Goal: Information Seeking & Learning: Learn about a topic

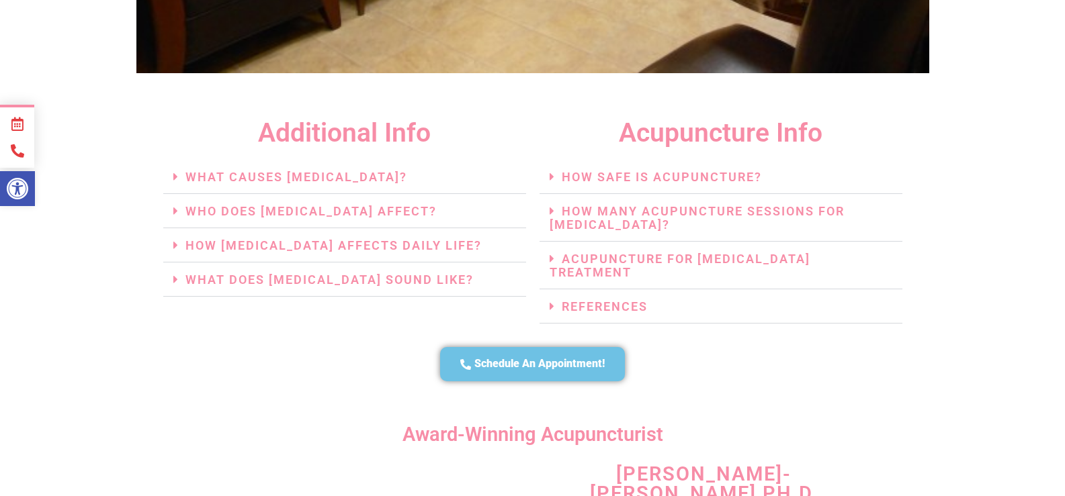
scroll to position [3004, 0]
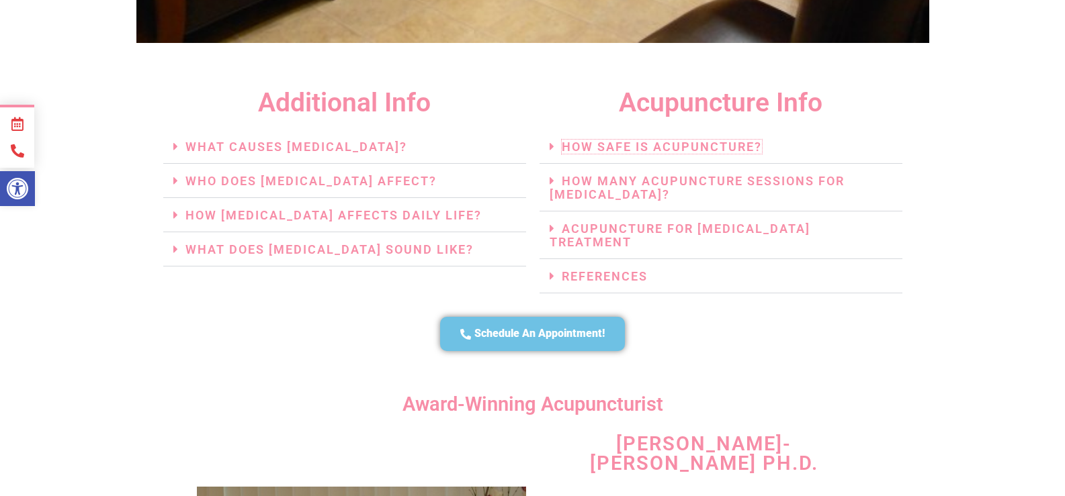
click at [658, 140] on link "How Safe Is Acupuncture?" at bounding box center [662, 147] width 200 height 14
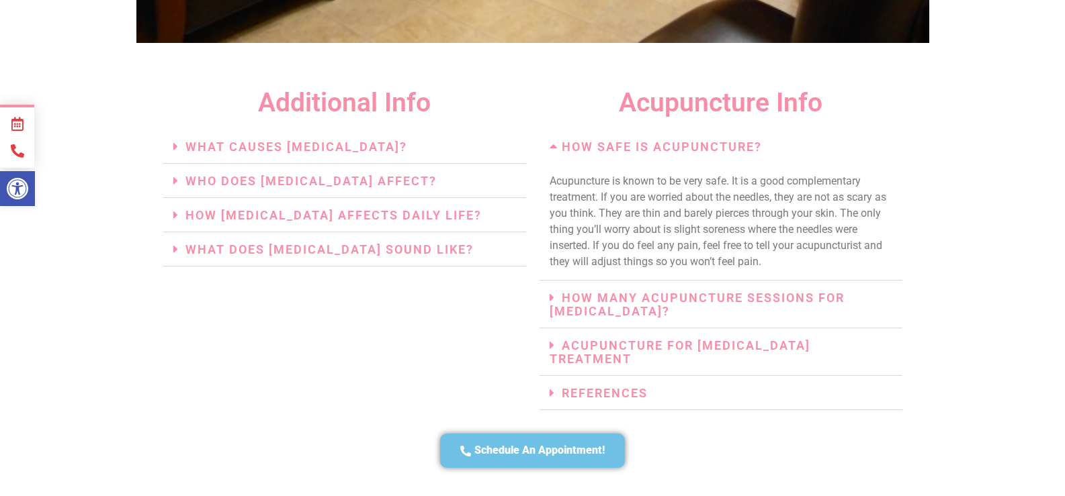
click at [552, 140] on icon at bounding box center [556, 146] width 12 height 12
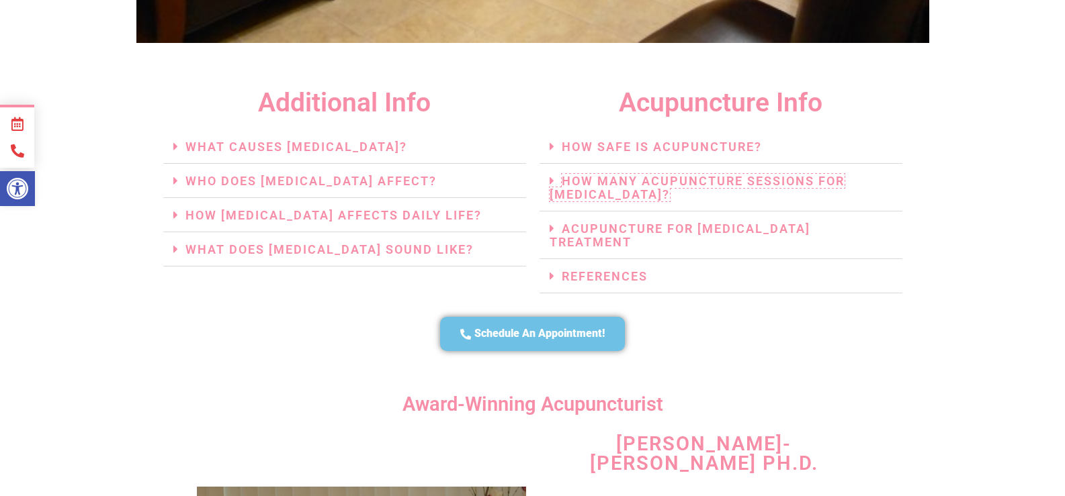
click at [698, 174] on link "How Many Acupuncture Sessions For Tinnitus?" at bounding box center [697, 188] width 295 height 28
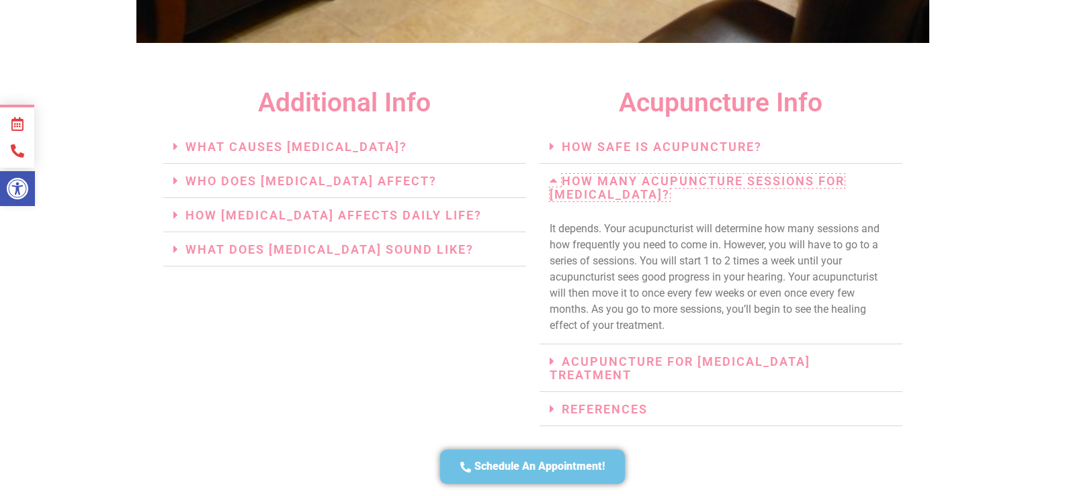
click at [588, 174] on link "How Many Acupuncture Sessions For Tinnitus?" at bounding box center [697, 188] width 295 height 28
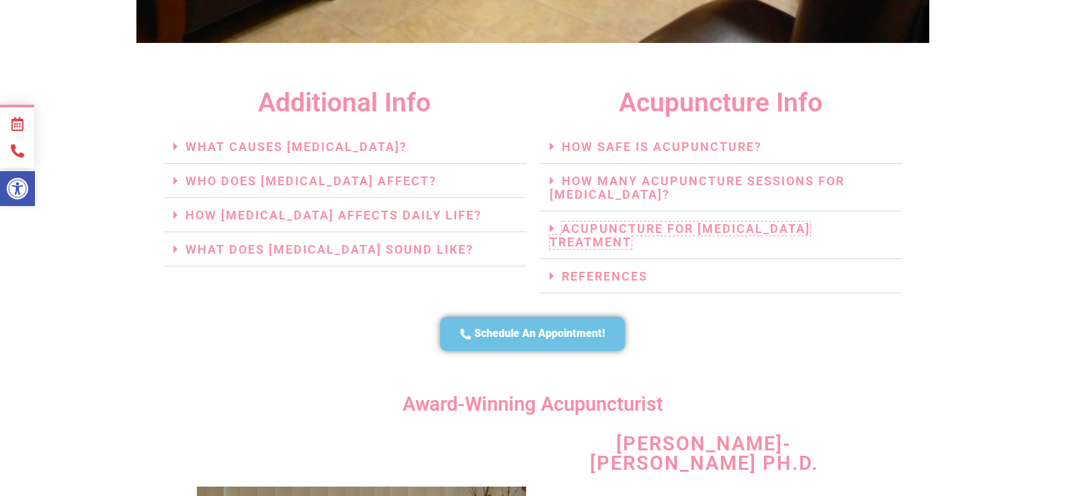
click at [672, 222] on link "Acupuncture For Tinnitus Treatment" at bounding box center [680, 236] width 261 height 28
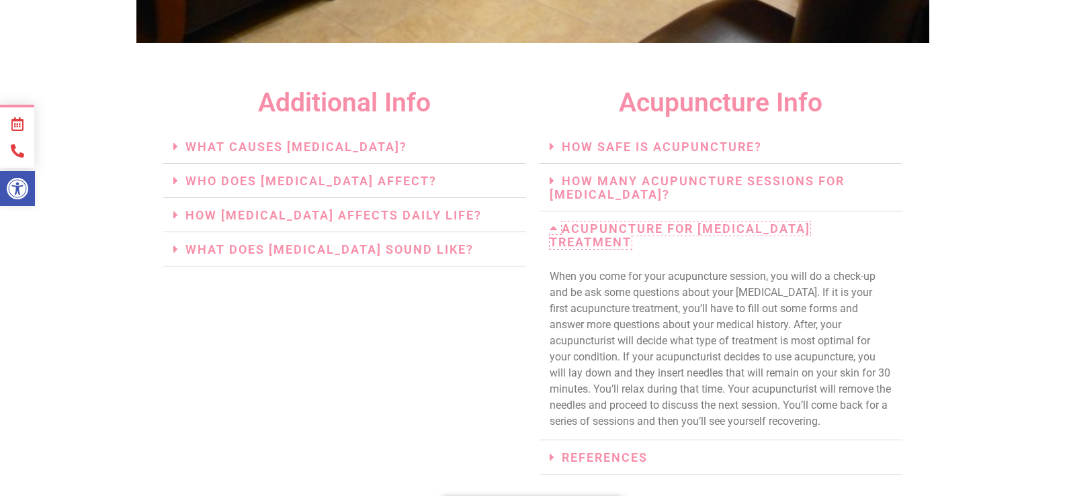
click at [665, 222] on link "Acupuncture For Tinnitus Treatment" at bounding box center [680, 236] width 261 height 28
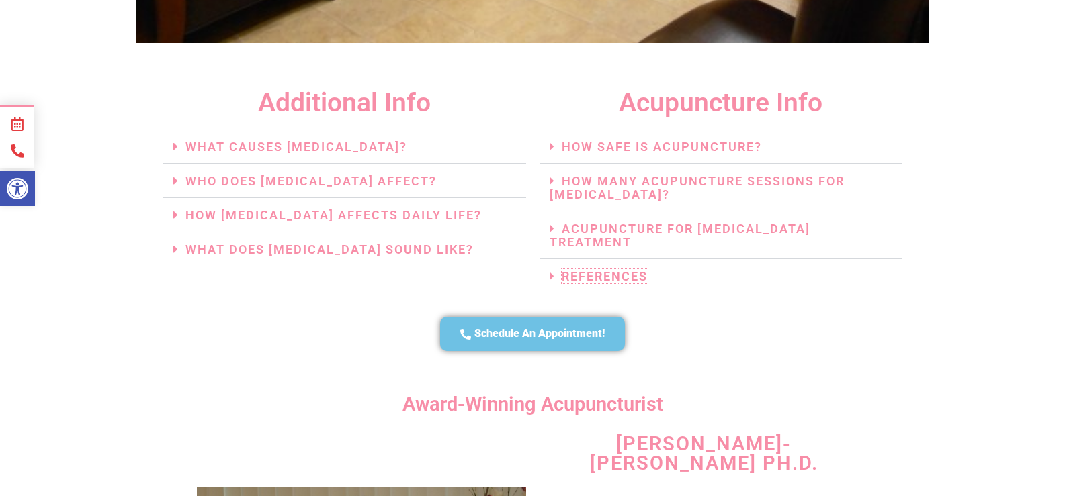
click at [609, 269] on link "References" at bounding box center [605, 276] width 86 height 14
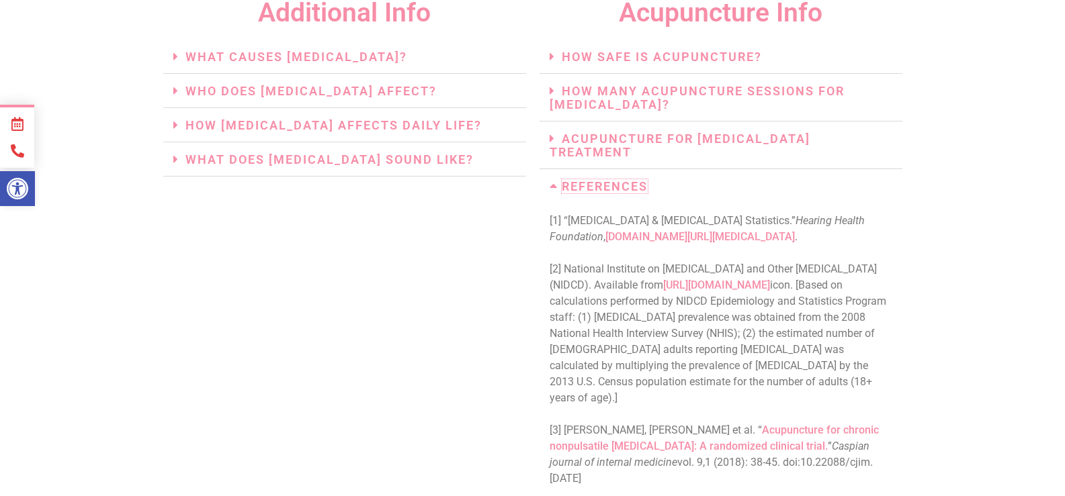
scroll to position [3071, 0]
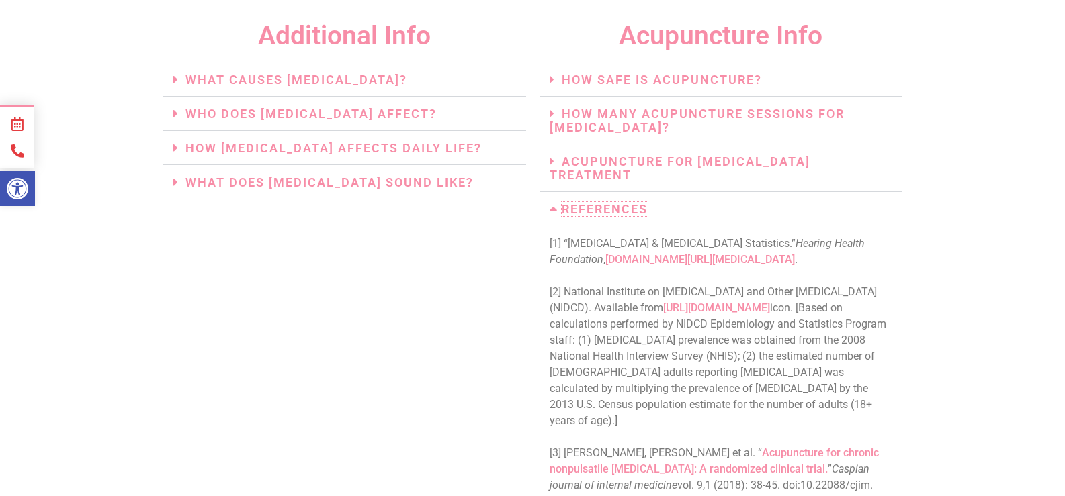
click at [613, 202] on link "References" at bounding box center [605, 209] width 86 height 14
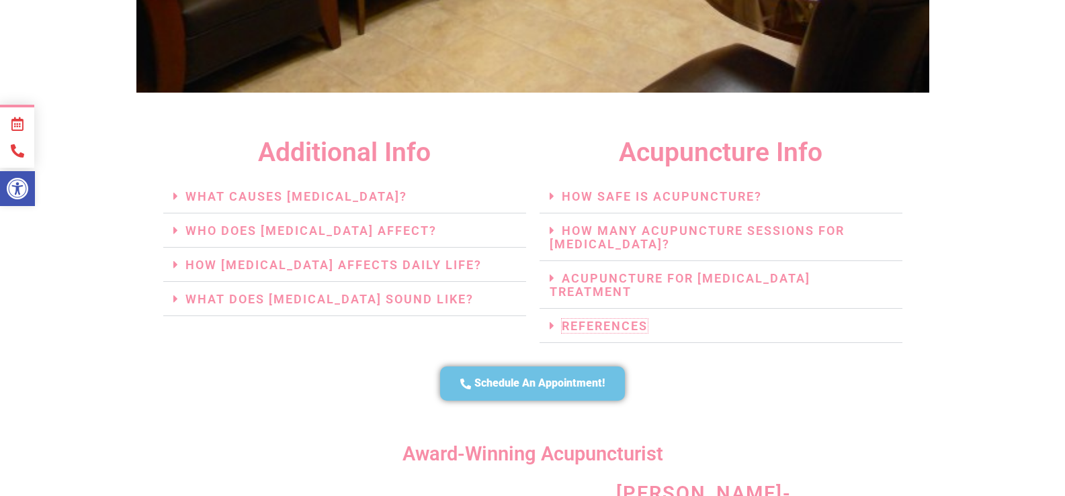
scroll to position [2937, 0]
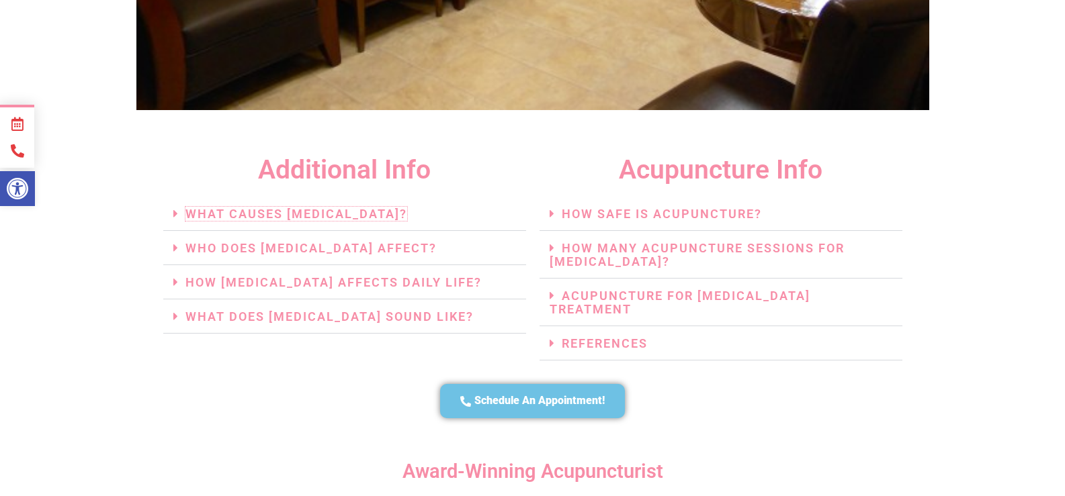
click at [259, 207] on link "What Causes Tinnitus?" at bounding box center [296, 214] width 222 height 14
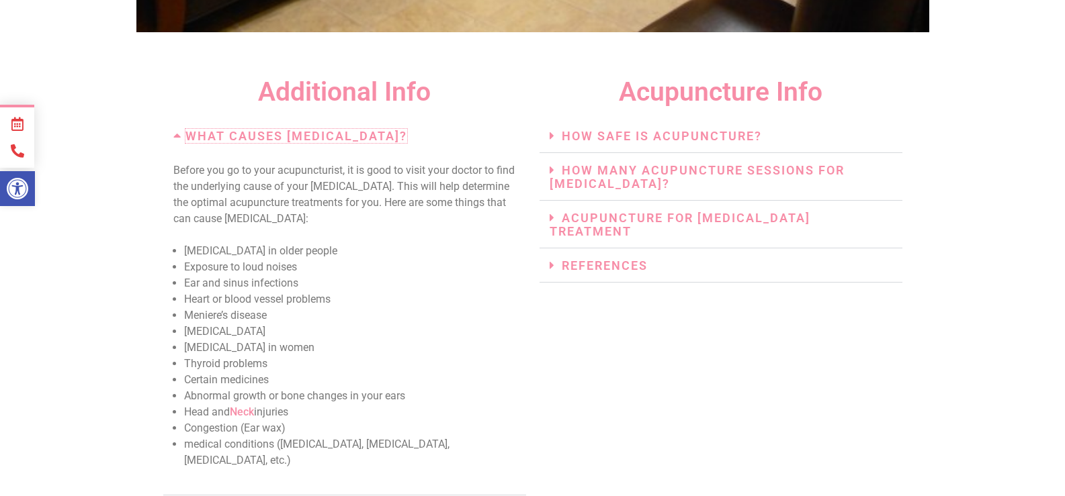
scroll to position [3004, 0]
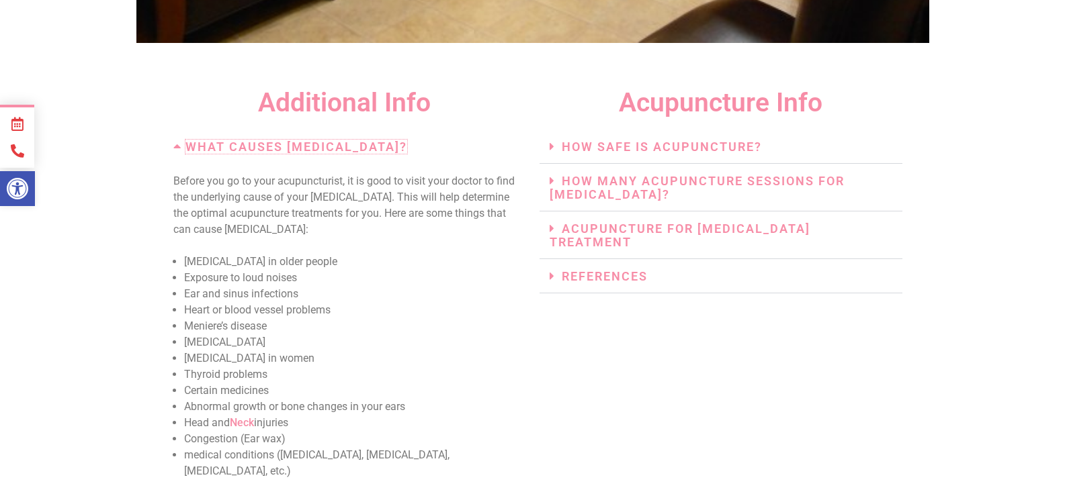
click at [286, 140] on link "What Causes Tinnitus?" at bounding box center [296, 147] width 222 height 14
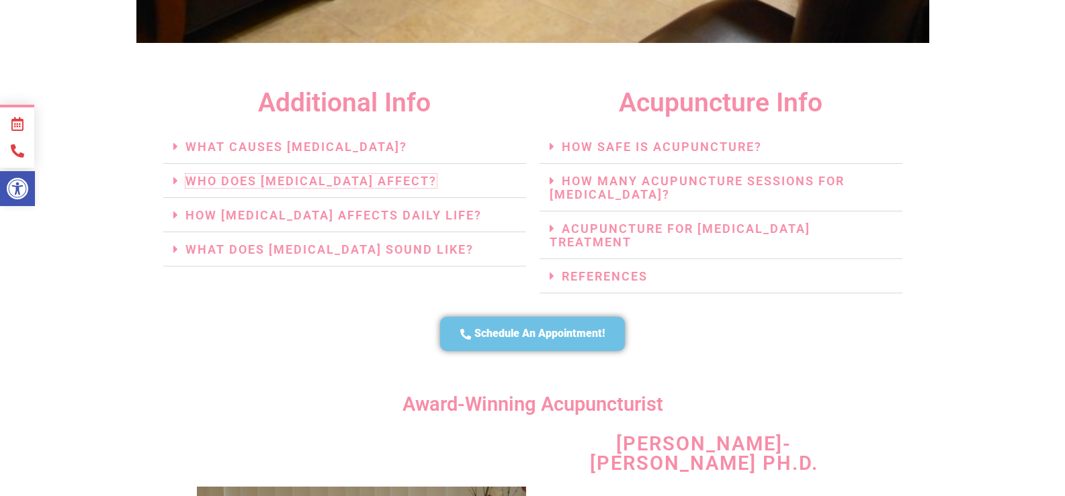
click at [279, 174] on link "Who Does Tinnitus Affect?" at bounding box center [310, 181] width 251 height 14
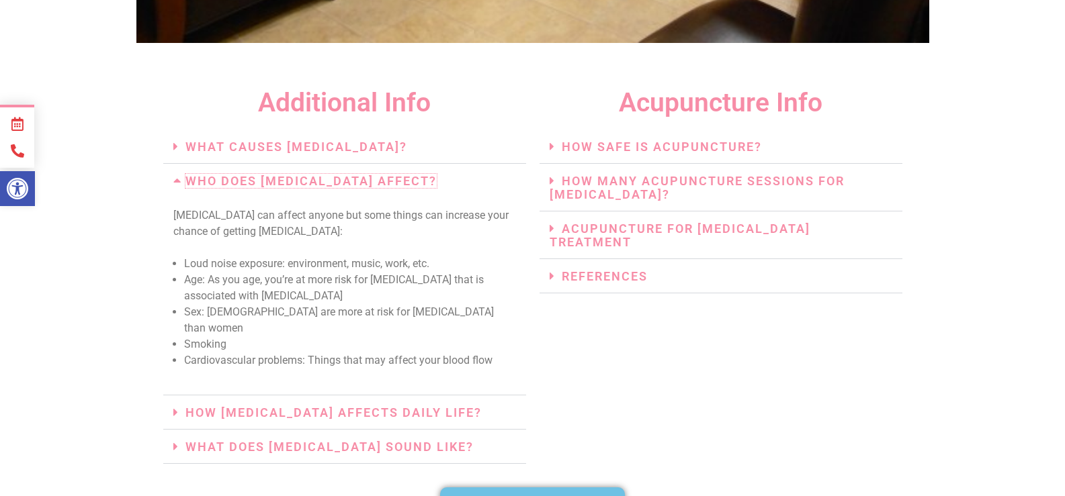
click at [326, 174] on link "Who Does Tinnitus Affect?" at bounding box center [310, 181] width 251 height 14
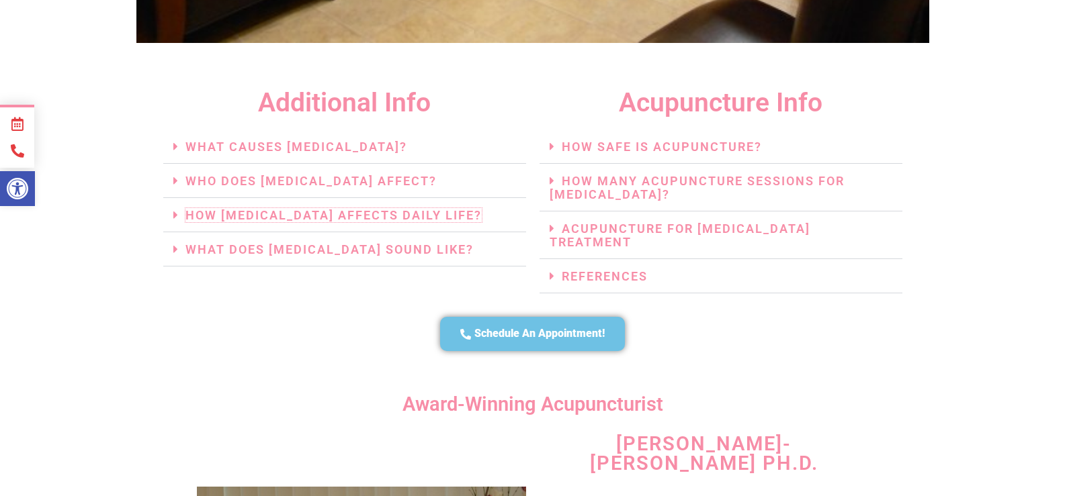
click at [313, 208] on link "How Tinnitus Affects Daily Life?" at bounding box center [333, 215] width 296 height 14
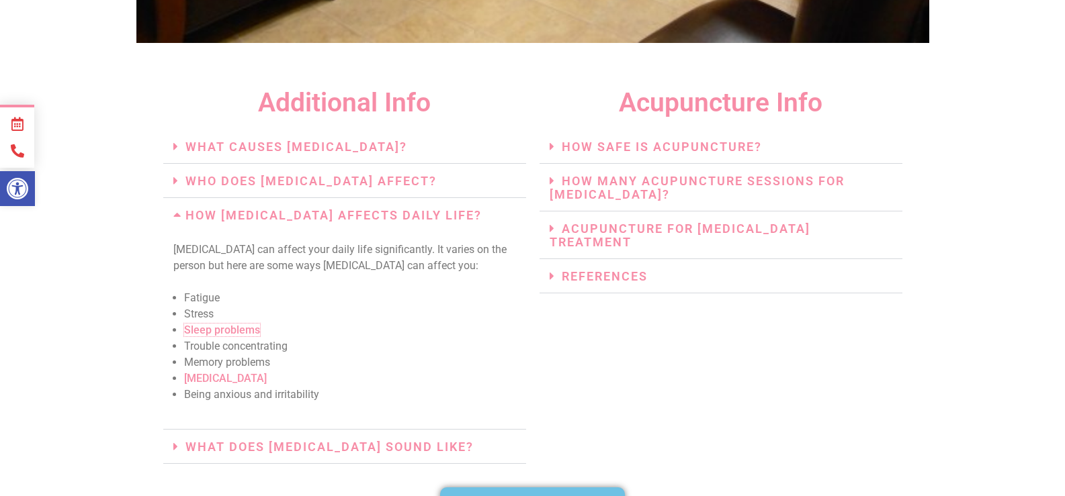
click at [224, 324] on link "Sleep problems" at bounding box center [222, 330] width 76 height 13
click at [285, 208] on link "How Tinnitus Affects Daily Life?" at bounding box center [333, 215] width 296 height 14
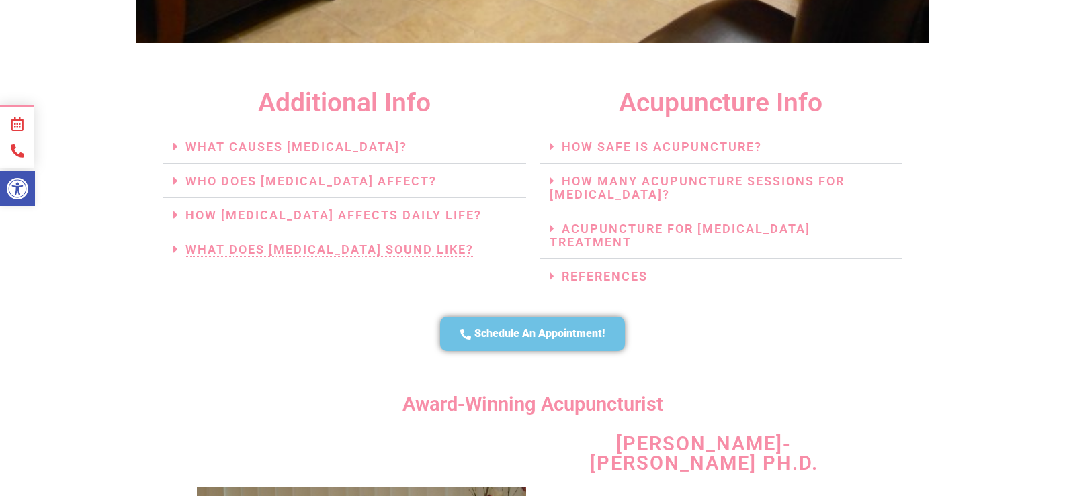
click at [292, 243] on link "What Does Tinnitus Sound Like?" at bounding box center [329, 250] width 288 height 14
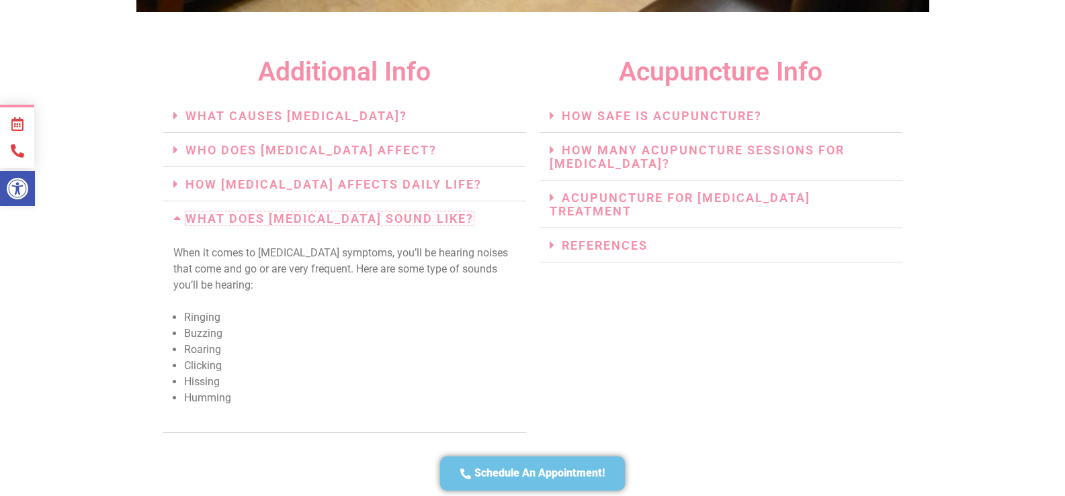
scroll to position [3054, 0]
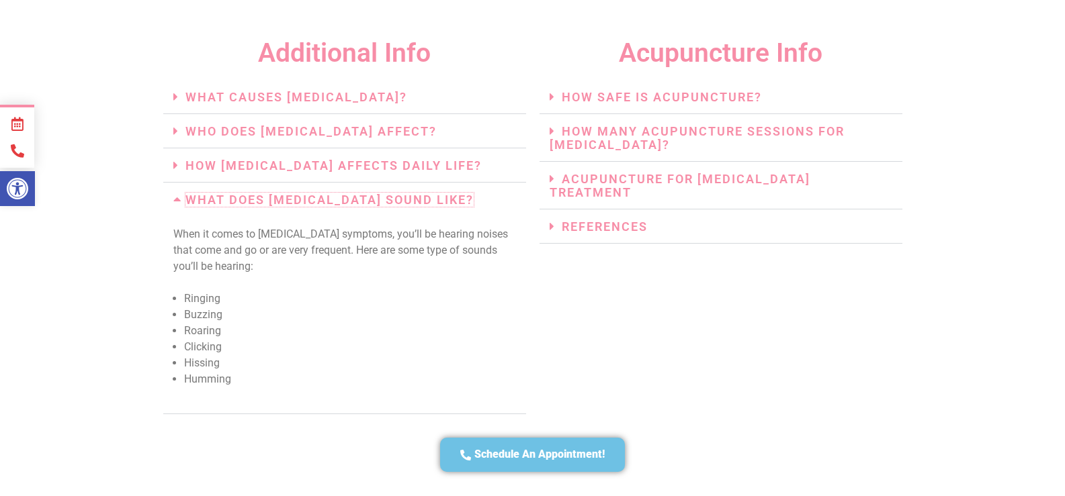
click at [347, 193] on link "What Does Tinnitus Sound Like?" at bounding box center [329, 200] width 288 height 14
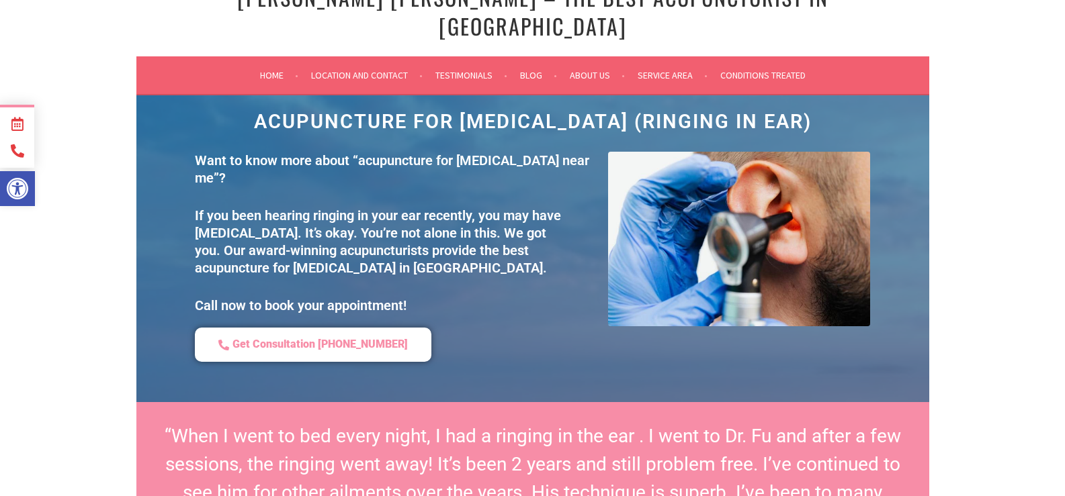
scroll to position [0, 0]
